Goal: Information Seeking & Learning: Compare options

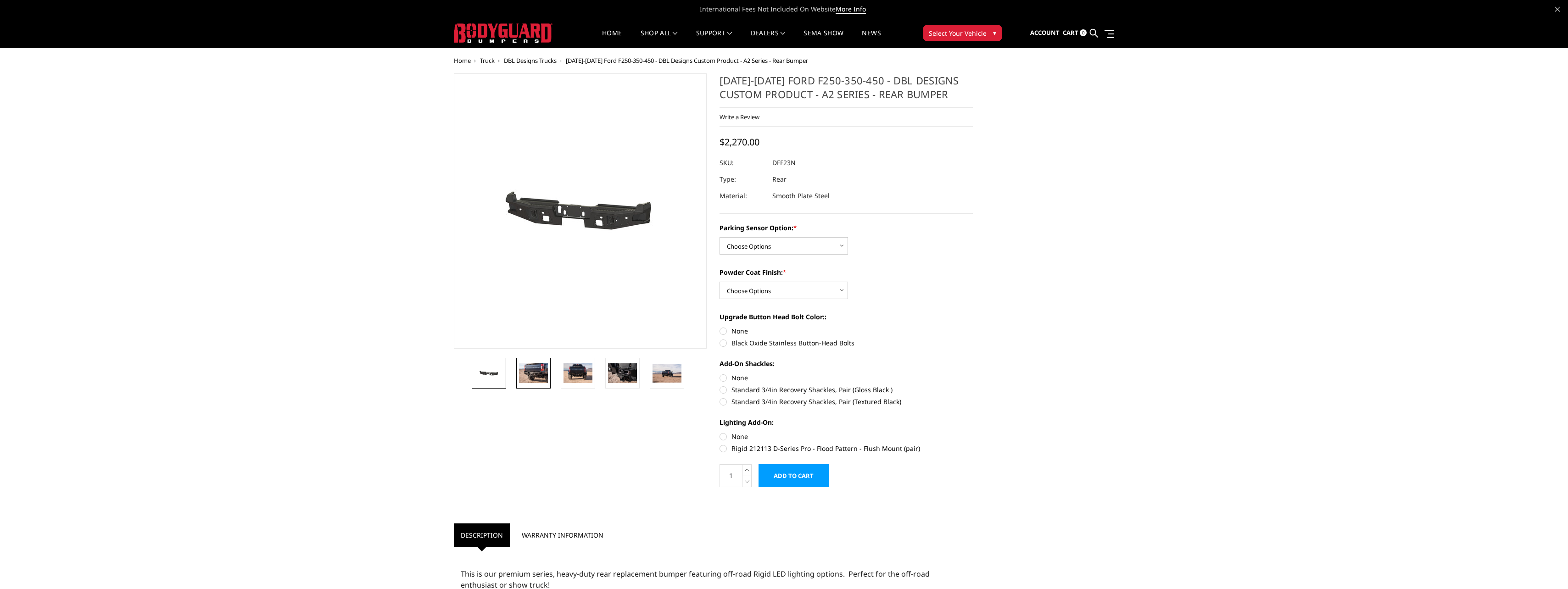
click at [542, 371] on img at bounding box center [533, 373] width 29 height 20
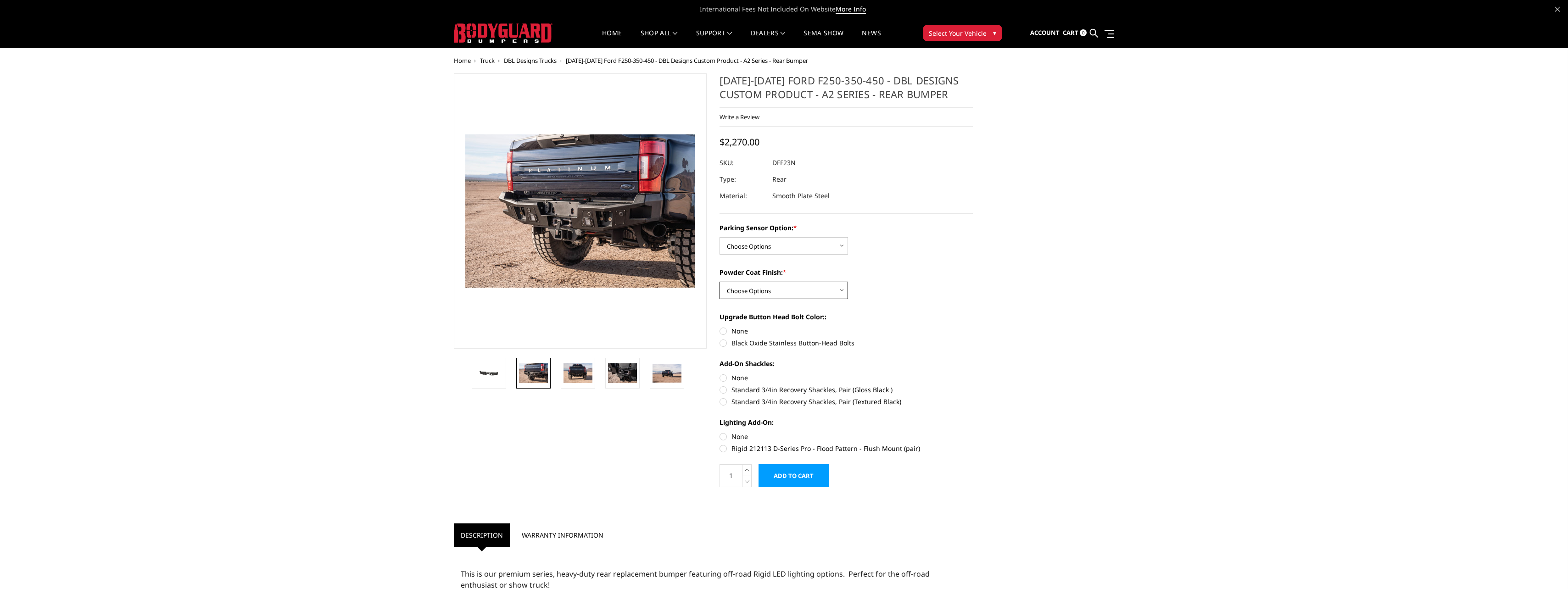
click at [844, 293] on select "Choose Options Bare metal (included) Texture black powder coat" at bounding box center [784, 290] width 128 height 18
click at [844, 293] on select "Choose Options Bare metal (included) Texture black powder coat" at bounding box center [784, 290] width 128 height 18
click at [841, 250] on select "Choose Options Yes - With sensor cutouts No - Without sensor cutouts" at bounding box center [784, 246] width 128 height 18
select select "564"
click at [720, 237] on select "Choose Options Yes - With sensor cutouts No - Without sensor cutouts" at bounding box center [784, 246] width 128 height 18
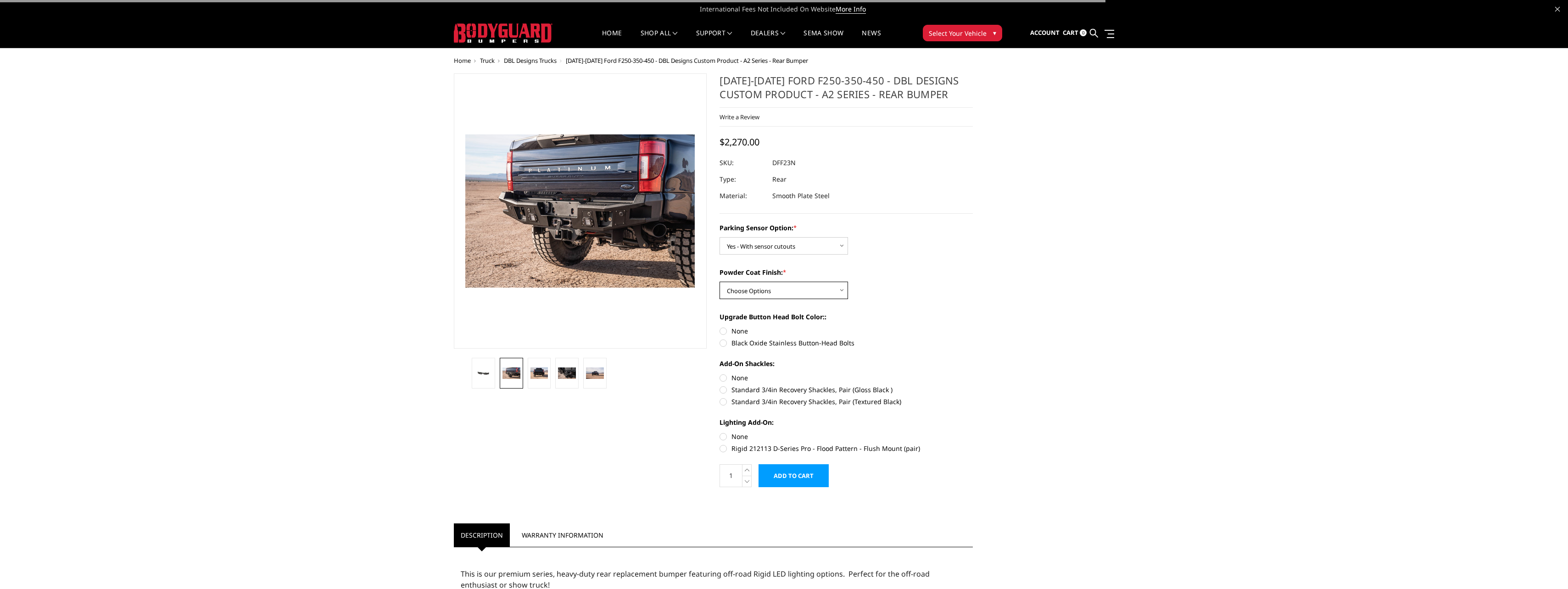
click at [828, 288] on select "Choose Options Bare metal (included) Texture black powder coat" at bounding box center [784, 290] width 128 height 18
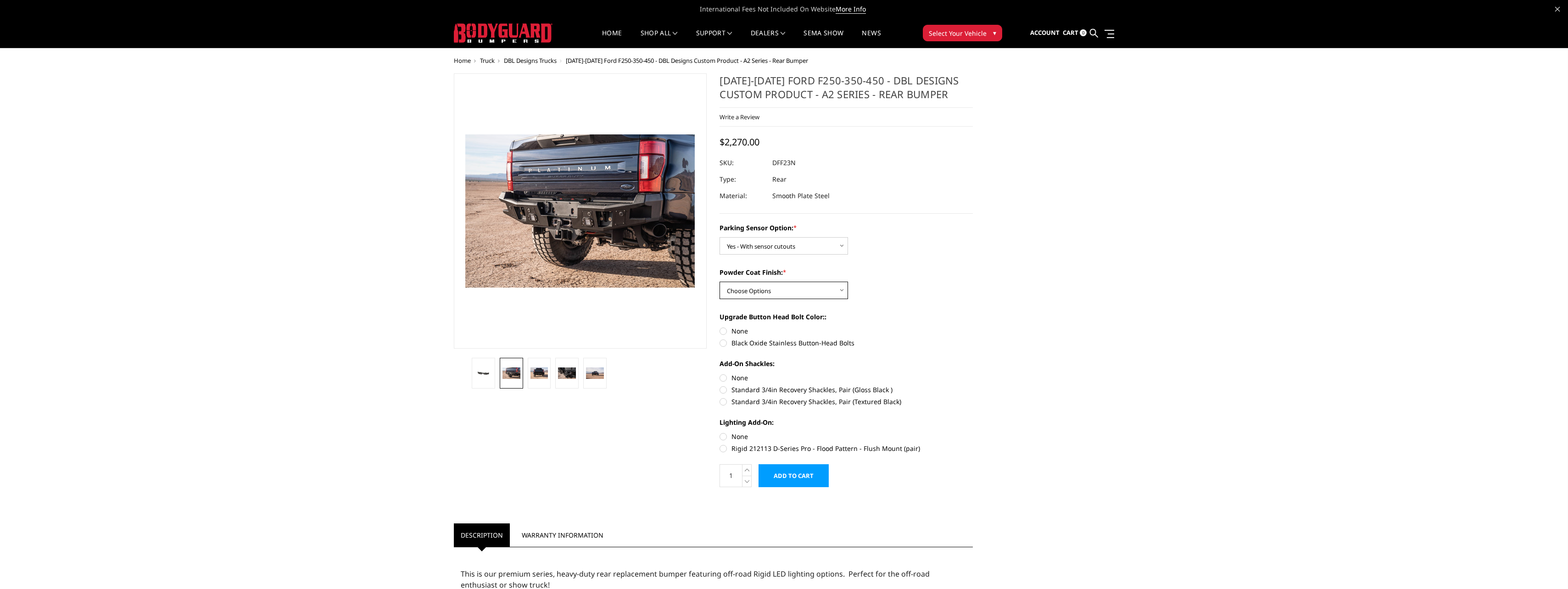
select select "549"
click at [720, 282] on select "Choose Options Bare metal (included) Texture black powder coat" at bounding box center [784, 290] width 128 height 18
click at [727, 345] on label "Black Oxide Stainless Button-Head Bolts" at bounding box center [846, 343] width 253 height 10
click at [973, 326] on input "Black Oxide Stainless Button-Head Bolts" at bounding box center [973, 326] width 1 height 1
radio input "true"
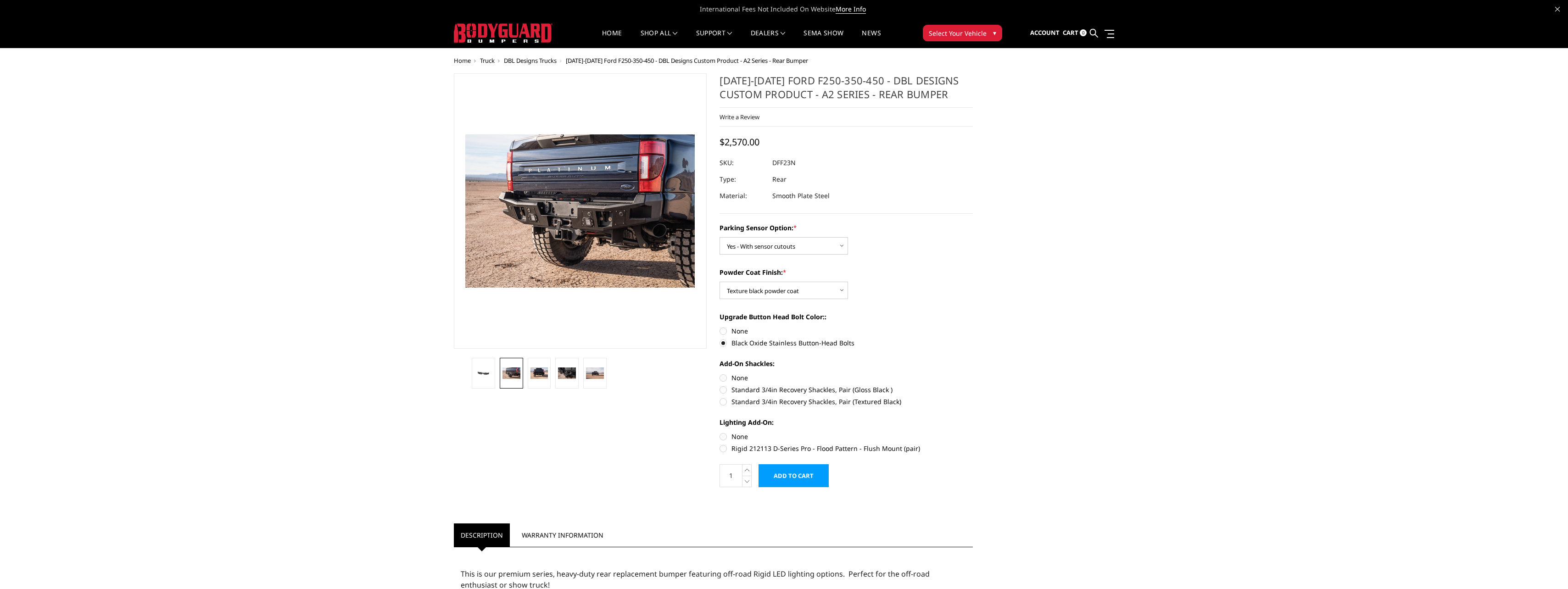
click at [725, 376] on label "None" at bounding box center [846, 378] width 253 height 10
click at [720, 373] on input "None" at bounding box center [720, 373] width 1 height 1
radio input "true"
click at [724, 447] on label "Rigid 212113 D-Series Pro - Flood Pattern - Flush Mount (pair)" at bounding box center [846, 448] width 253 height 10
click at [973, 432] on input "Rigid 212113 D-Series Pro - Flood Pattern - Flush Mount (pair)" at bounding box center [973, 431] width 1 height 1
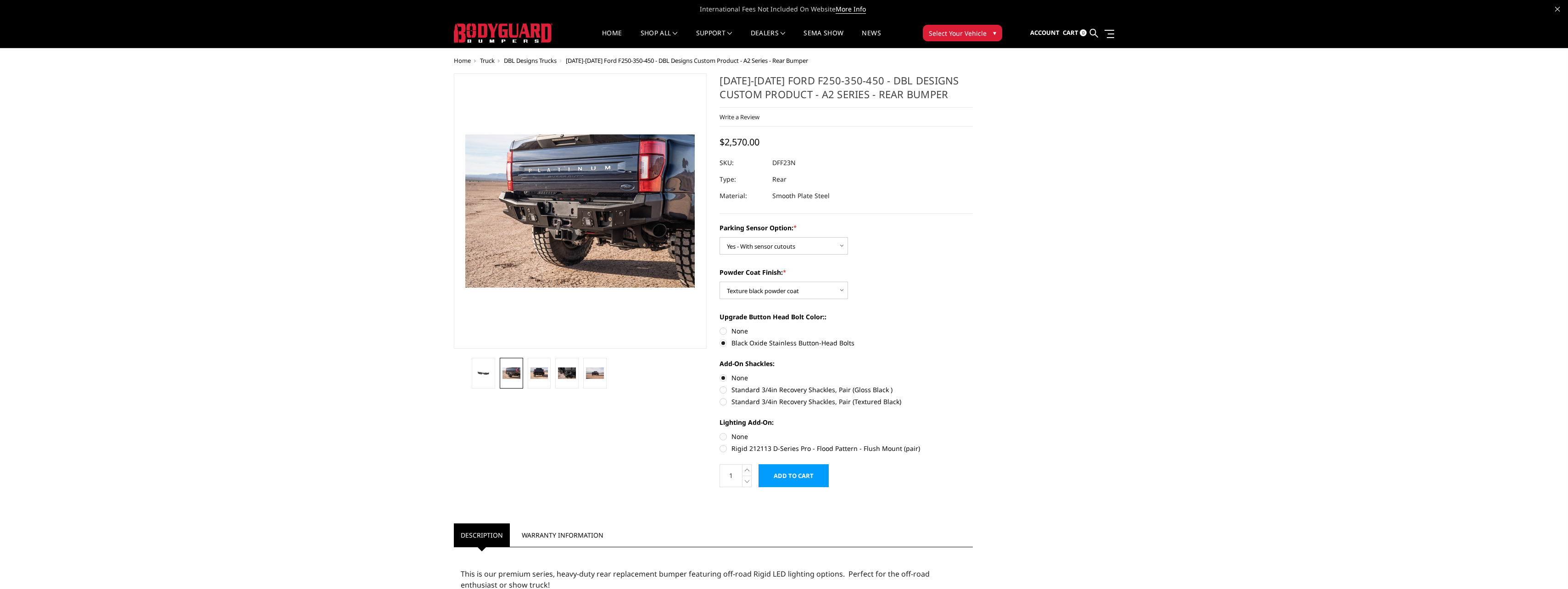
radio input "true"
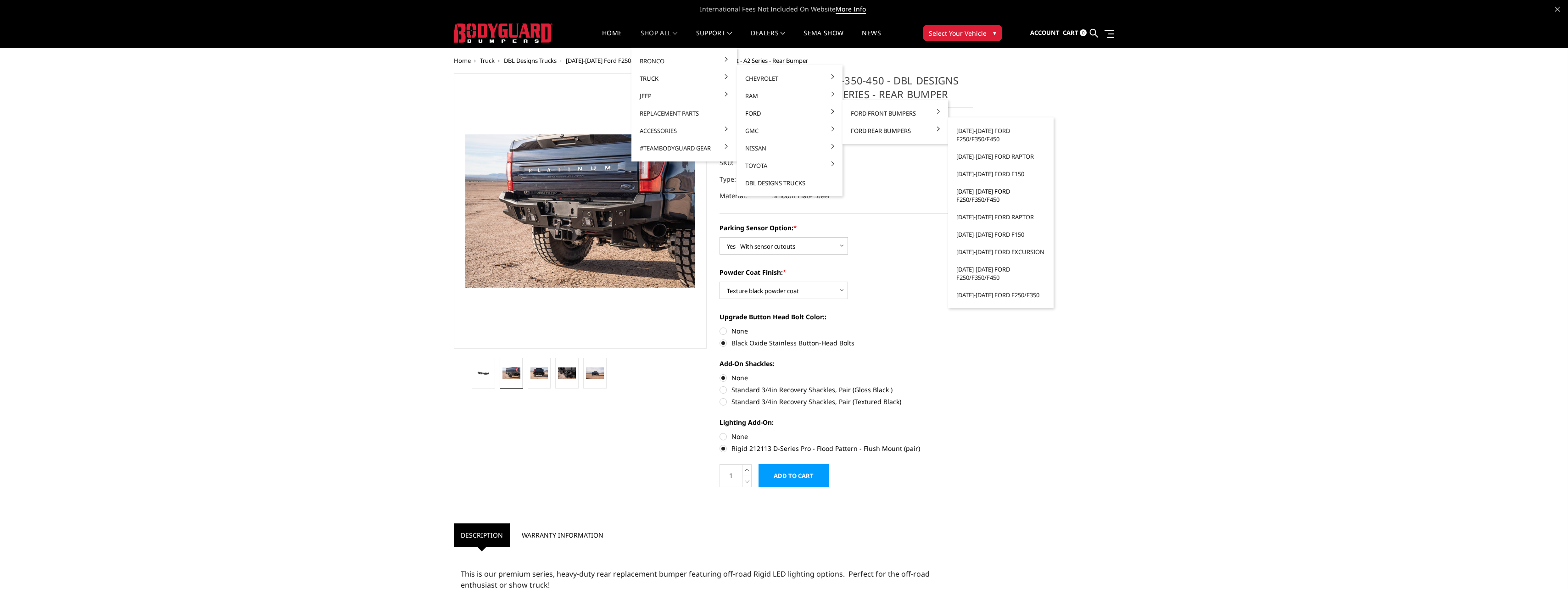
click at [983, 199] on link "[DATE]-[DATE] Ford F250/F350/F450" at bounding box center [1001, 196] width 98 height 26
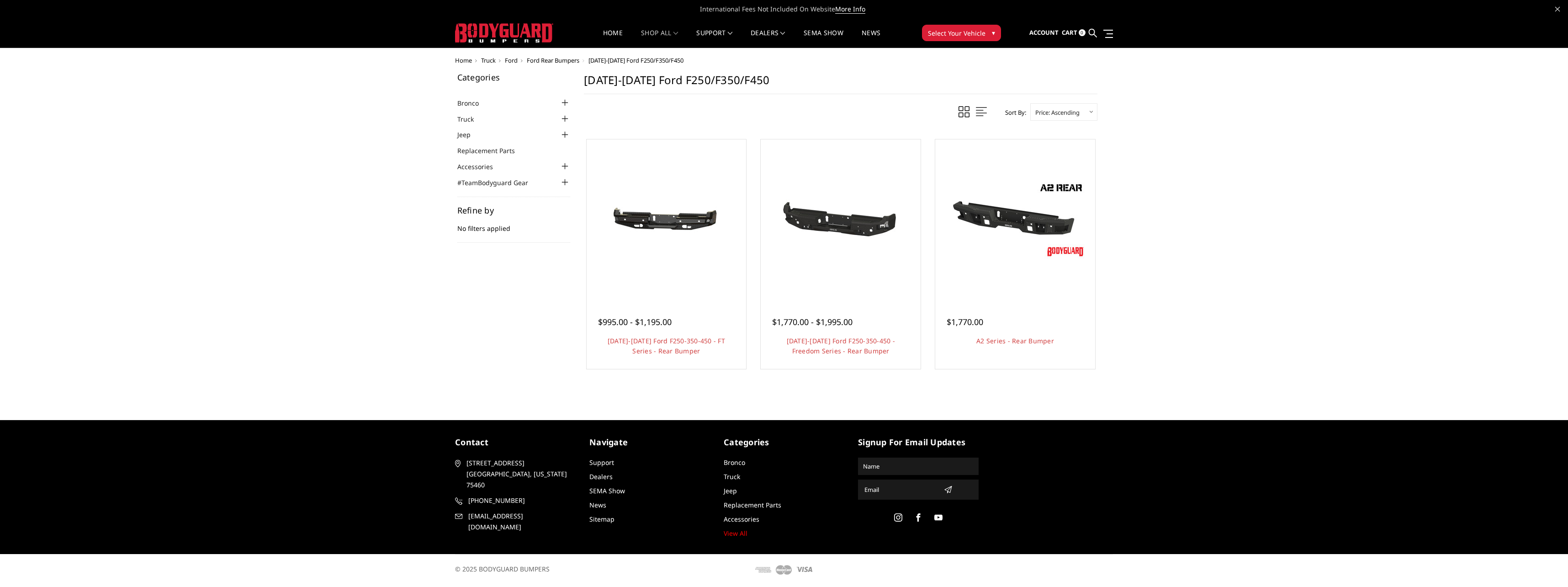
click at [562, 184] on div at bounding box center [565, 182] width 11 height 11
click at [787, 184] on link "DBL Designs Trucks" at bounding box center [789, 182] width 98 height 18
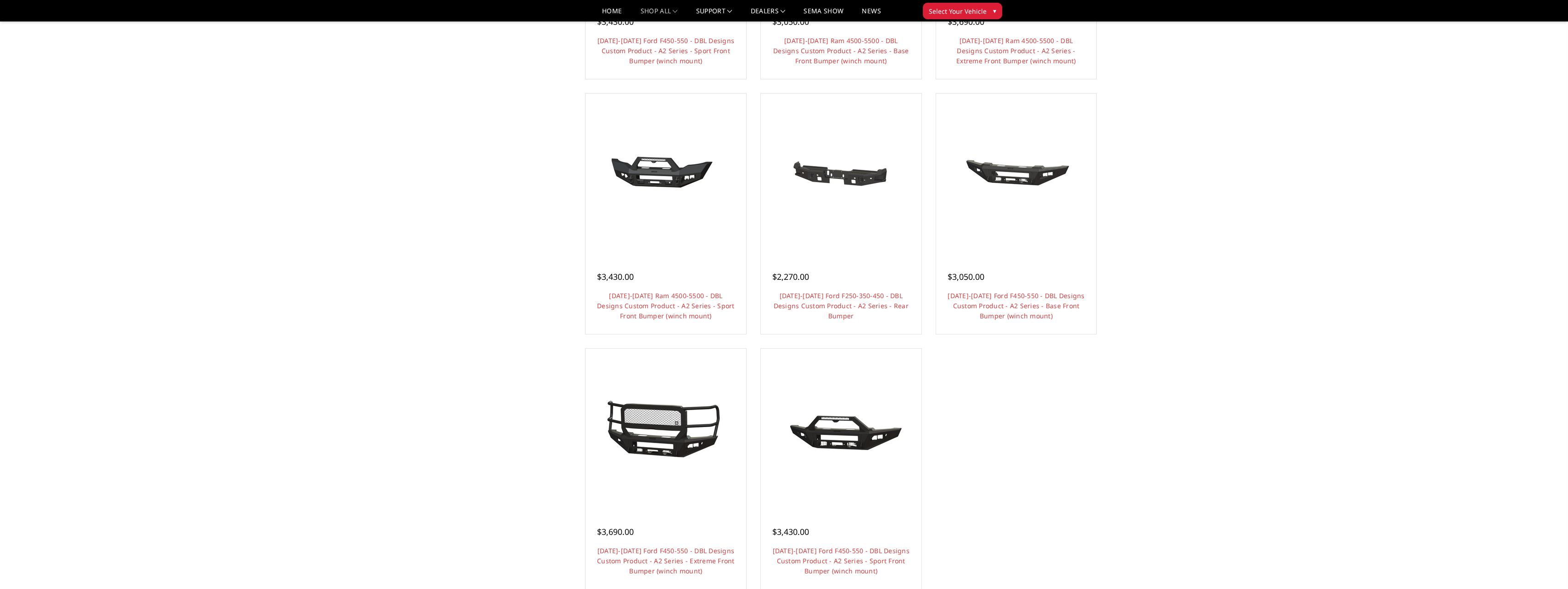
scroll to position [688, 0]
